Goal: Task Accomplishment & Management: Manage account settings

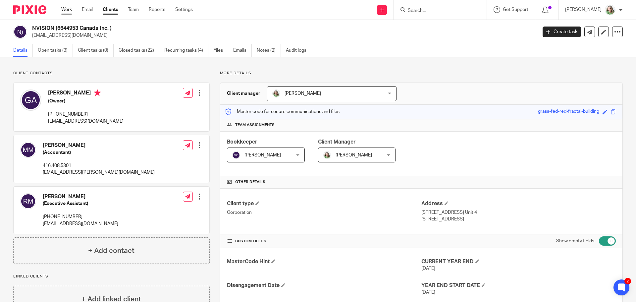
click at [69, 7] on link "Work" at bounding box center [66, 9] width 11 height 7
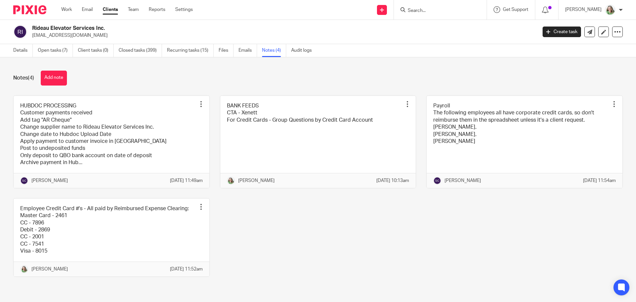
click at [58, 49] on link "Open tasks (7)" at bounding box center [55, 50] width 35 height 13
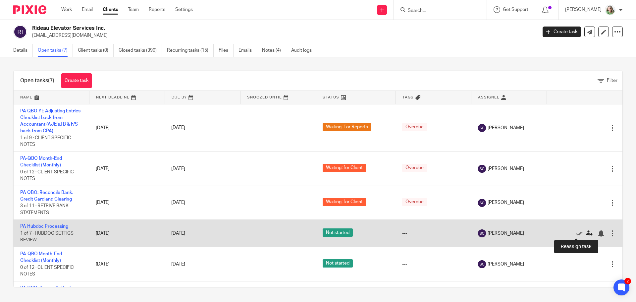
click at [586, 230] on icon at bounding box center [589, 233] width 7 height 7
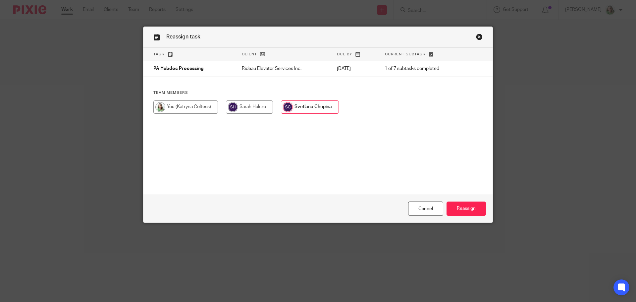
drag, startPoint x: 181, startPoint y: 103, endPoint x: 271, endPoint y: 141, distance: 97.5
click at [181, 103] on input "radio" at bounding box center [185, 106] width 65 height 13
radio input "true"
click at [462, 207] on input "Reassign" at bounding box center [465, 208] width 39 height 14
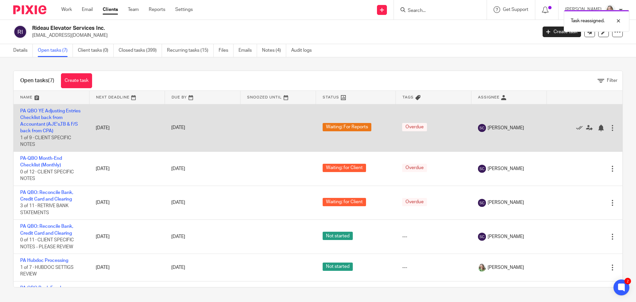
scroll to position [33, 0]
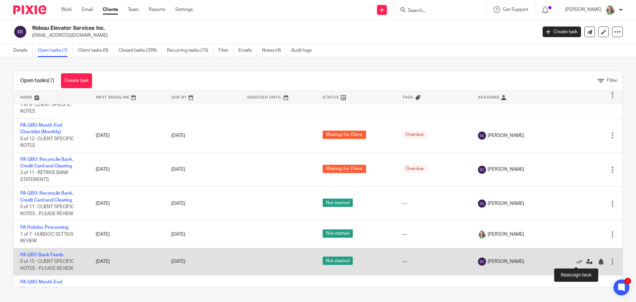
click at [586, 262] on icon at bounding box center [589, 261] width 7 height 7
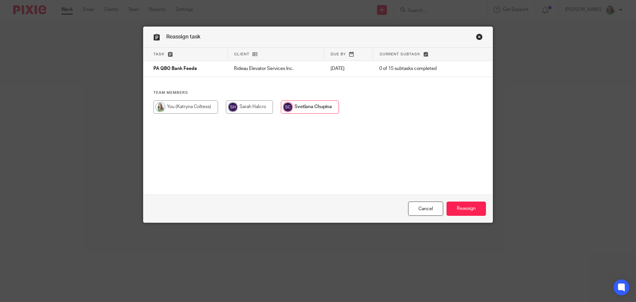
click at [187, 103] on input "radio" at bounding box center [185, 106] width 65 height 13
radio input "true"
click at [456, 202] on input "Reassign" at bounding box center [465, 208] width 39 height 14
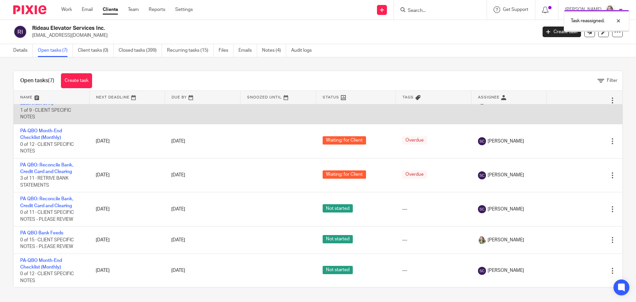
scroll to position [55, 0]
